Goal: Task Accomplishment & Management: Manage account settings

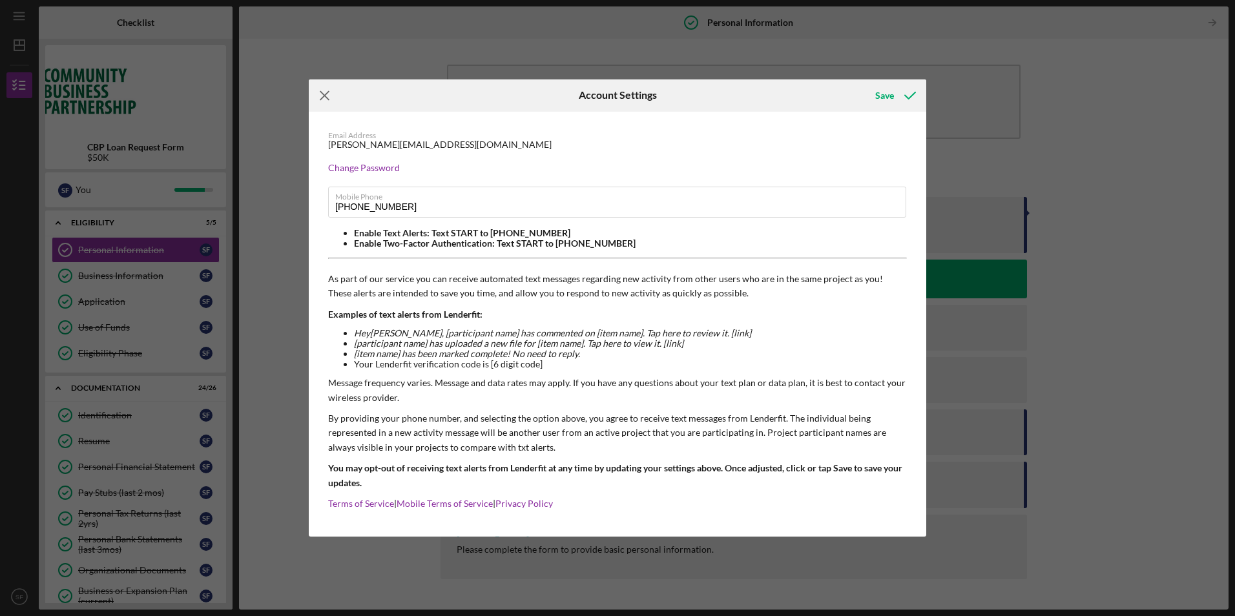
click at [327, 99] on line at bounding box center [324, 95] width 8 height 8
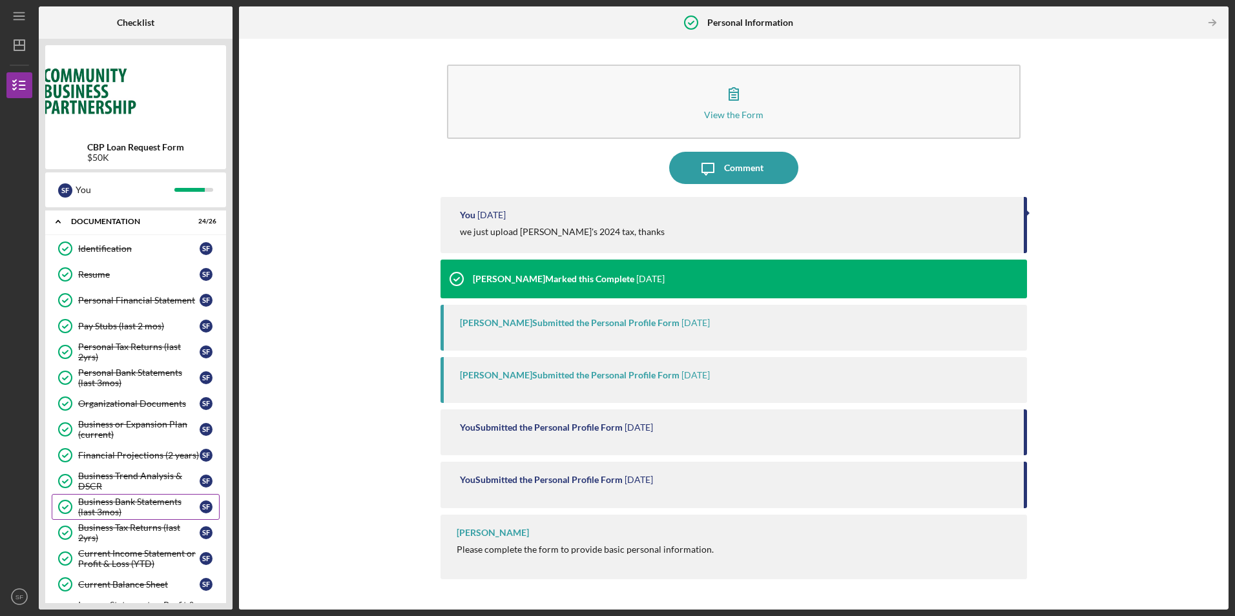
scroll to position [119, 0]
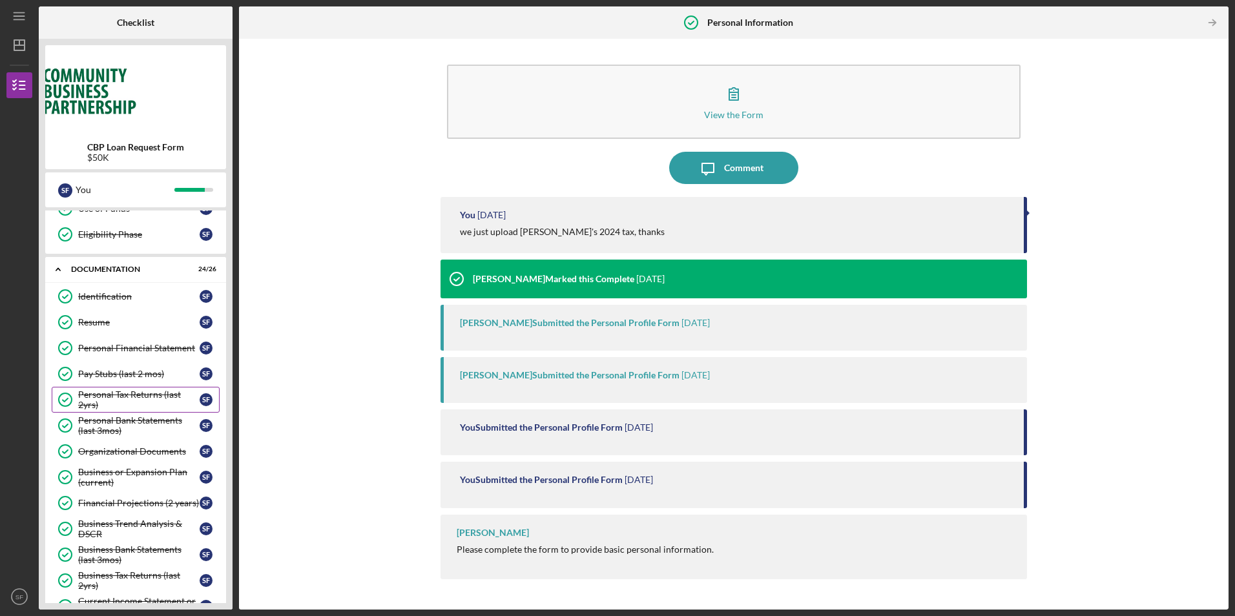
click at [139, 398] on div "Personal Tax Returns (last 2yrs)" at bounding box center [138, 399] width 121 height 21
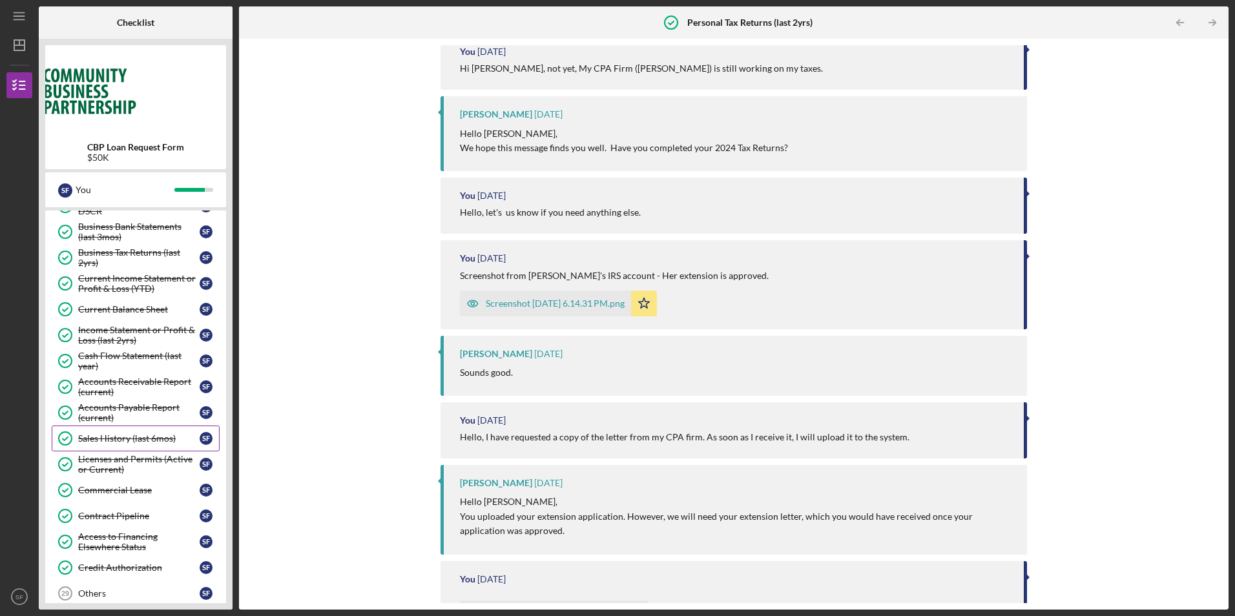
scroll to position [571, 0]
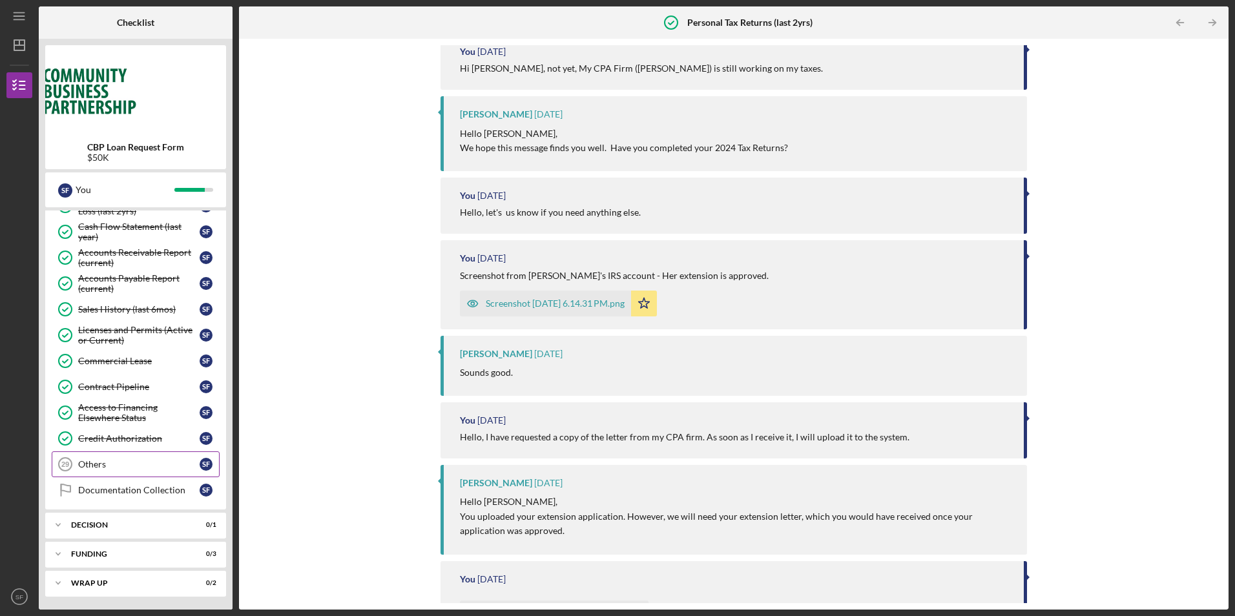
click at [106, 464] on div "Others" at bounding box center [138, 464] width 121 height 10
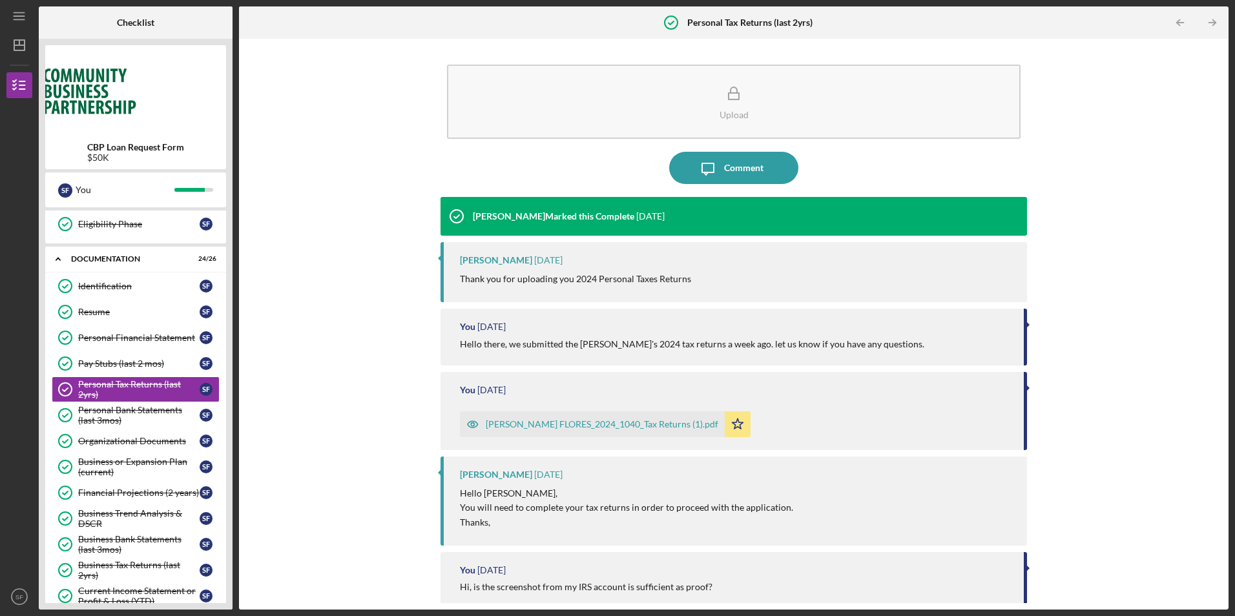
scroll to position [112, 0]
